Goal: Submit feedback/report problem

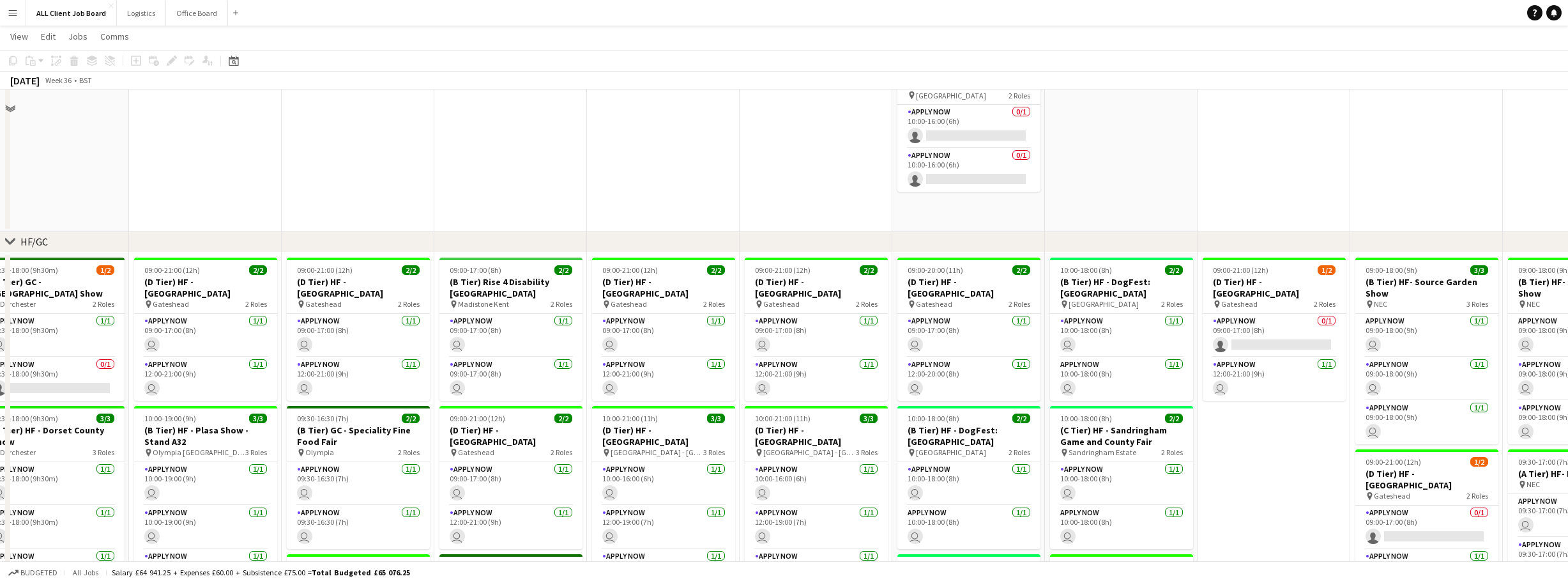
scroll to position [3799, 0]
